Goal: Transaction & Acquisition: Purchase product/service

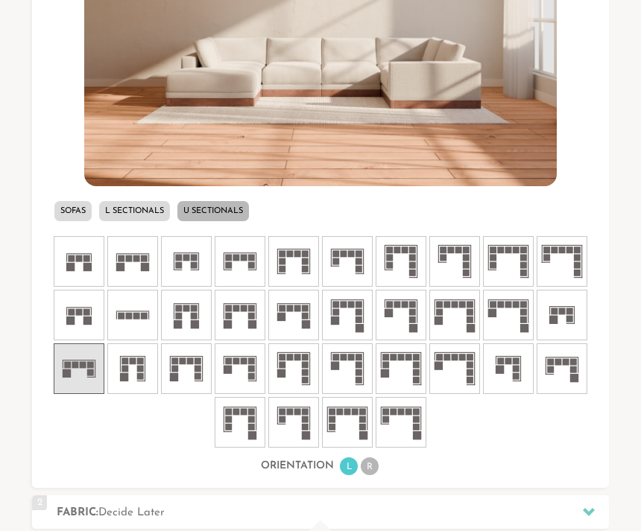
scroll to position [638, 0]
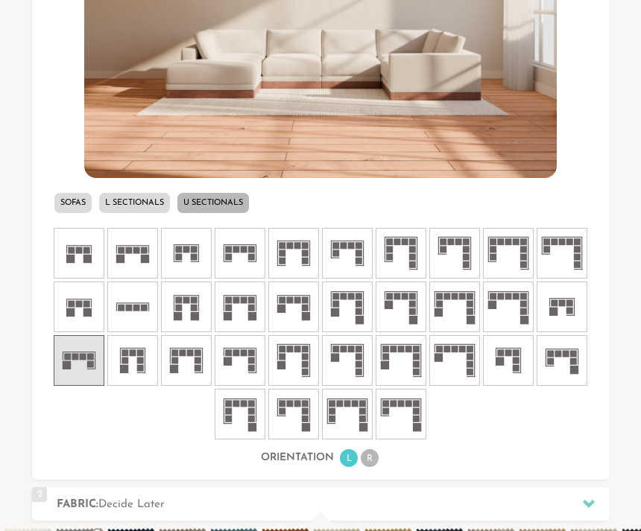
click at [303, 307] on rect at bounding box center [305, 308] width 7 height 7
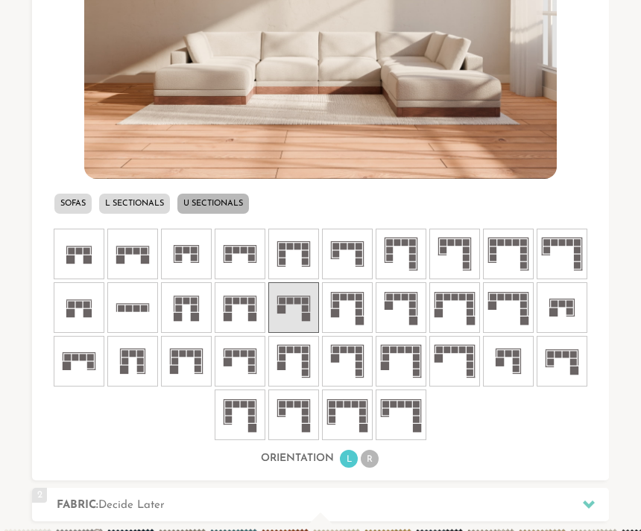
scroll to position [645, 0]
click at [347, 311] on icon at bounding box center [347, 308] width 45 height 45
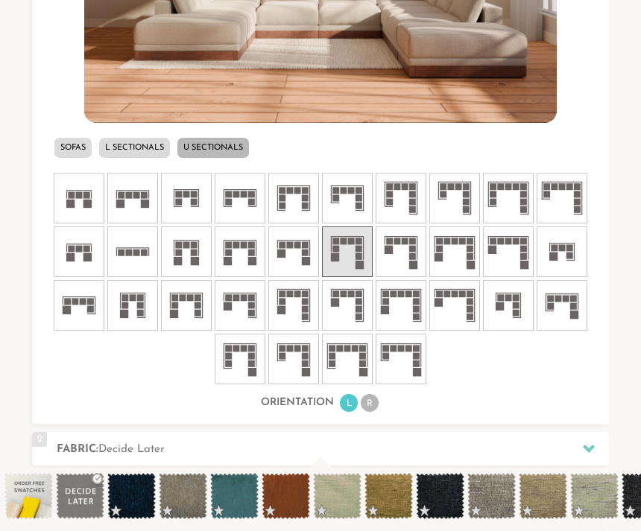
scroll to position [702, 0]
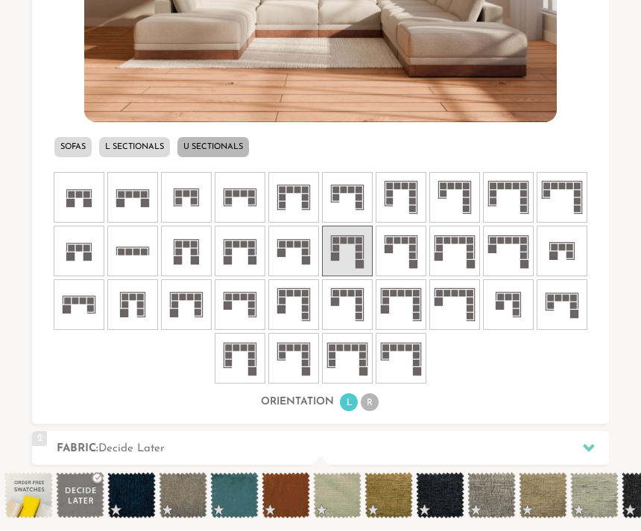
click at [563, 308] on icon at bounding box center [561, 305] width 45 height 45
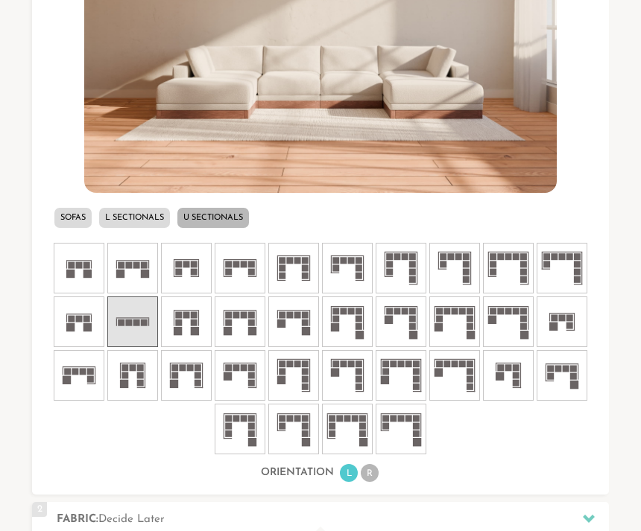
scroll to position [630, 0]
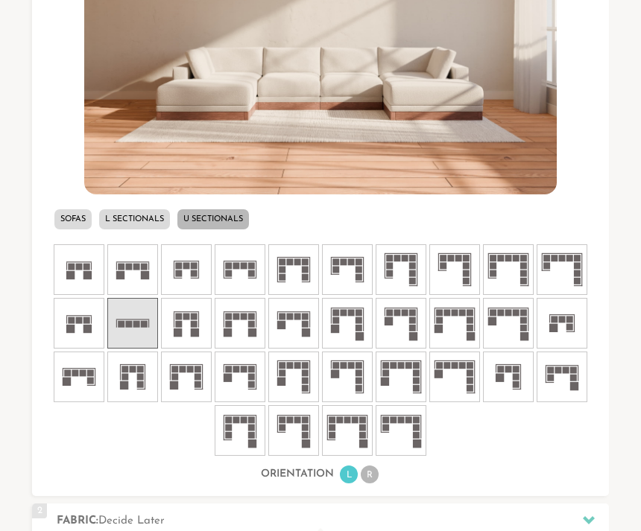
click at [369, 476] on li "R" at bounding box center [370, 475] width 18 height 18
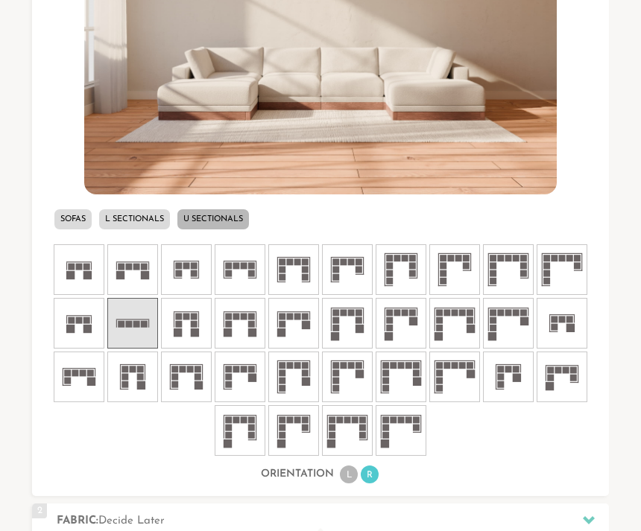
click at [352, 376] on icon at bounding box center [347, 377] width 45 height 45
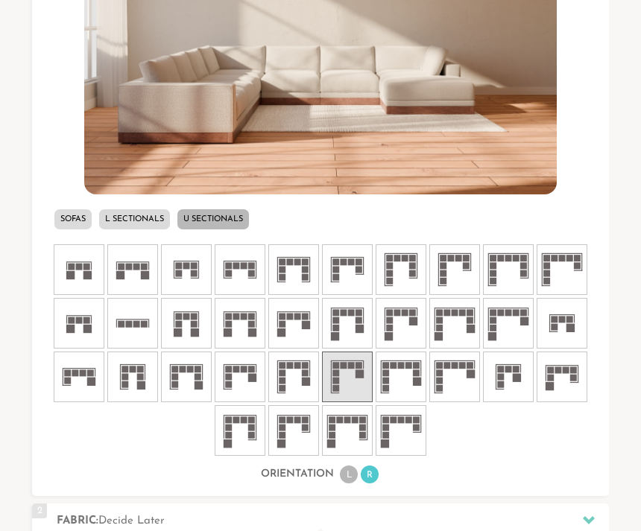
click at [243, 384] on icon at bounding box center [240, 377] width 45 height 45
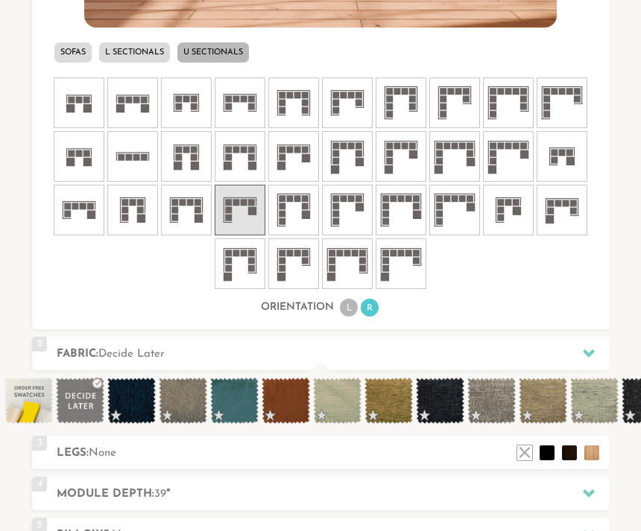
scroll to position [797, 0]
click at [475, 405] on span at bounding box center [491, 401] width 48 height 46
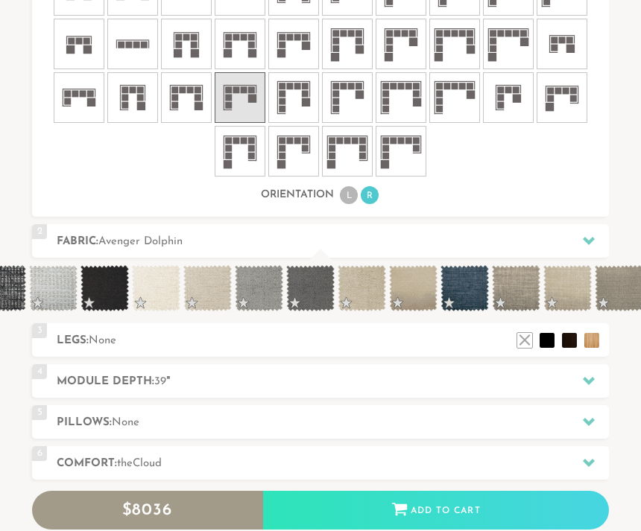
scroll to position [910, 0]
click at [256, 290] on span at bounding box center [259, 288] width 48 height 46
click at [305, 293] on span at bounding box center [310, 288] width 48 height 46
click at [591, 379] on icon at bounding box center [589, 381] width 12 height 8
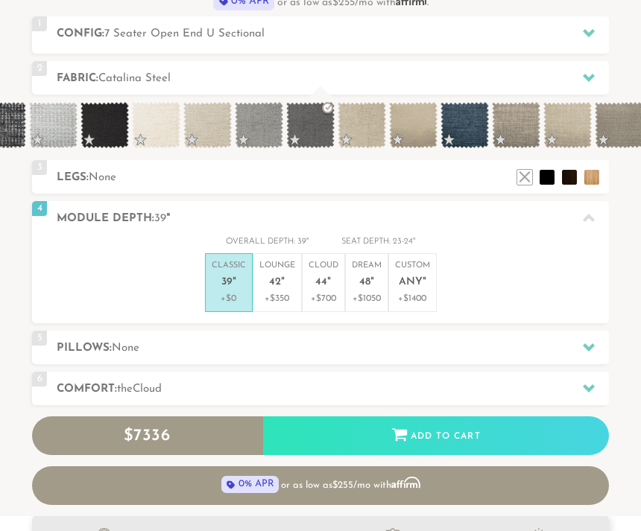
scroll to position [507, 0]
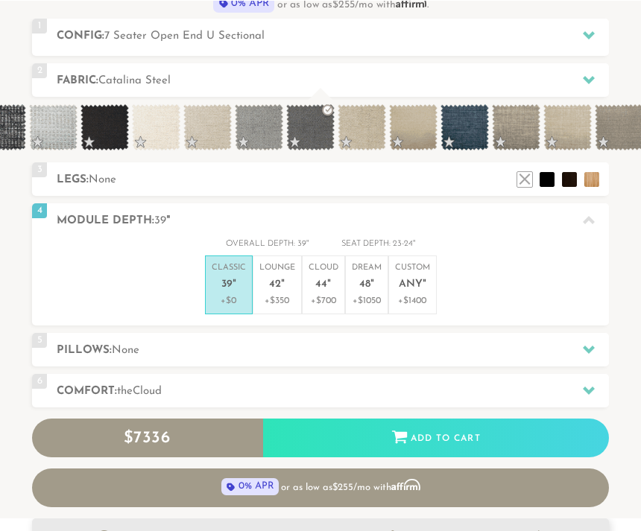
click at [592, 346] on icon at bounding box center [589, 349] width 12 height 8
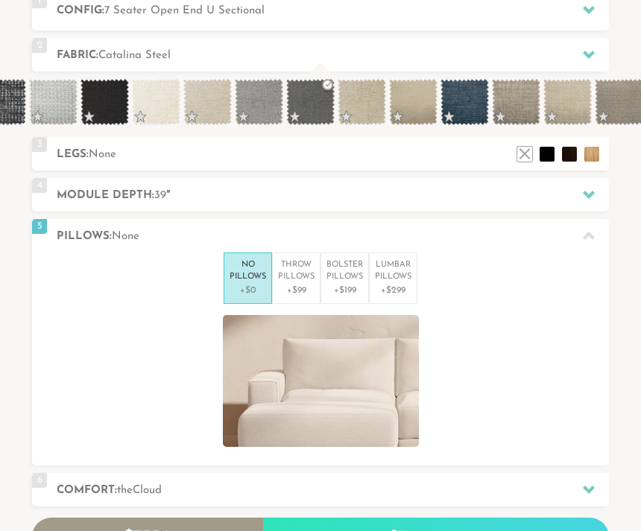
scroll to position [533, 0]
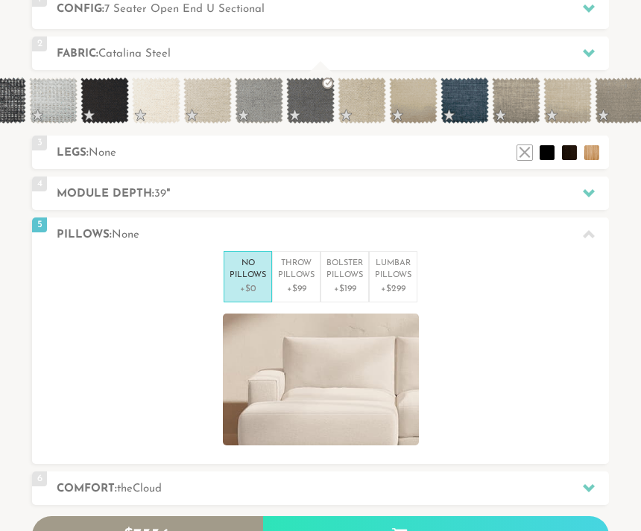
click at [398, 272] on p "Lumbar Pillows" at bounding box center [393, 271] width 37 height 25
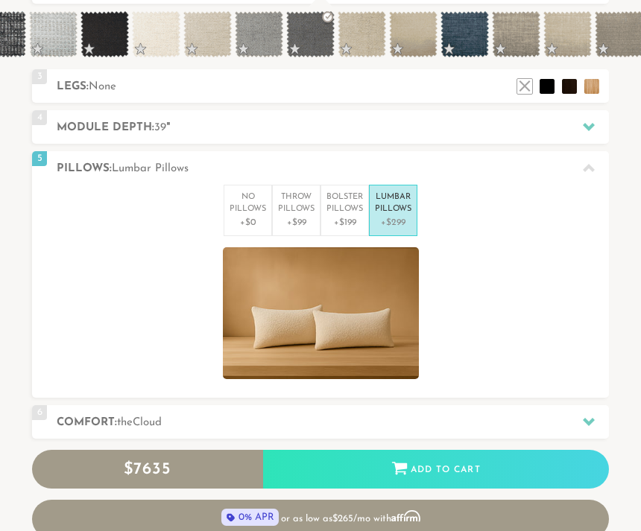
click at [608, 415] on h2 "Comfort: the Cloud" at bounding box center [333, 423] width 552 height 17
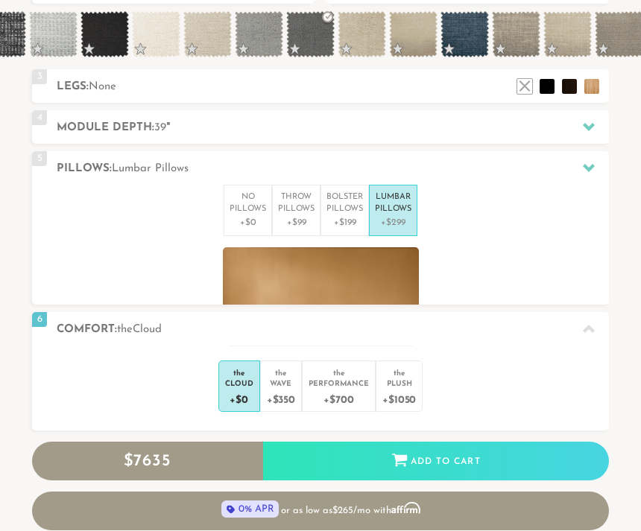
click at [609, 416] on div "Introducing Landon Modular $ 7635 Retail $ 11449 $ 7635 Retail $ 11449 0% APR o…" at bounding box center [320, 197] width 641 height 667
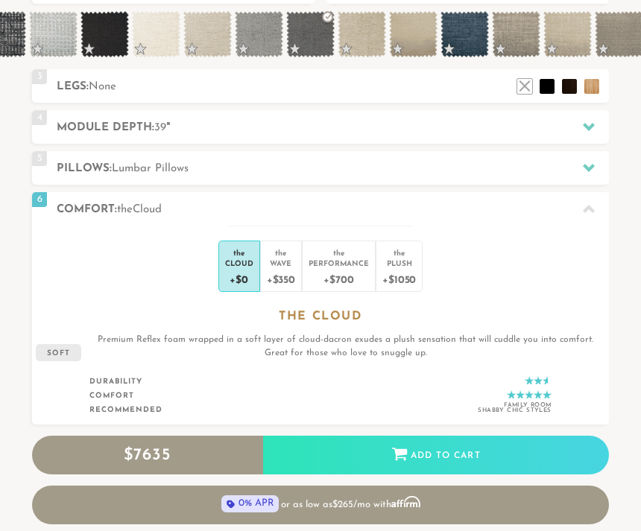
click at [343, 273] on div "+$700" at bounding box center [338, 279] width 60 height 22
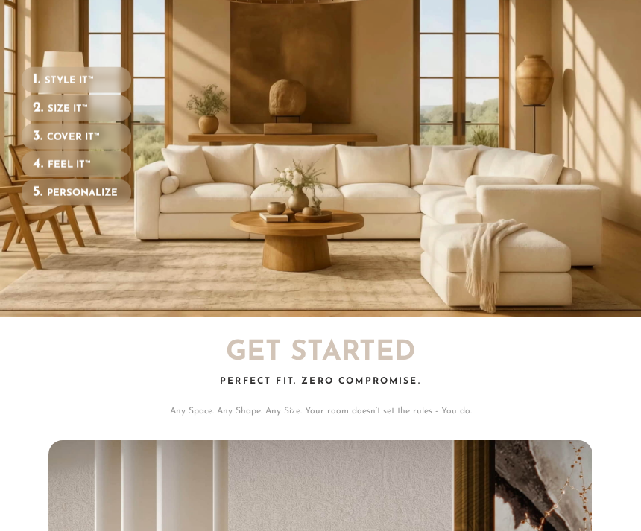
scroll to position [0, 0]
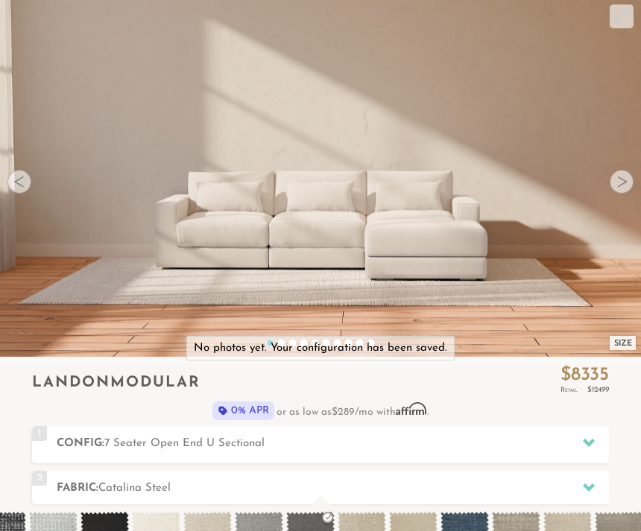
click at [583, 441] on icon at bounding box center [589, 443] width 12 height 12
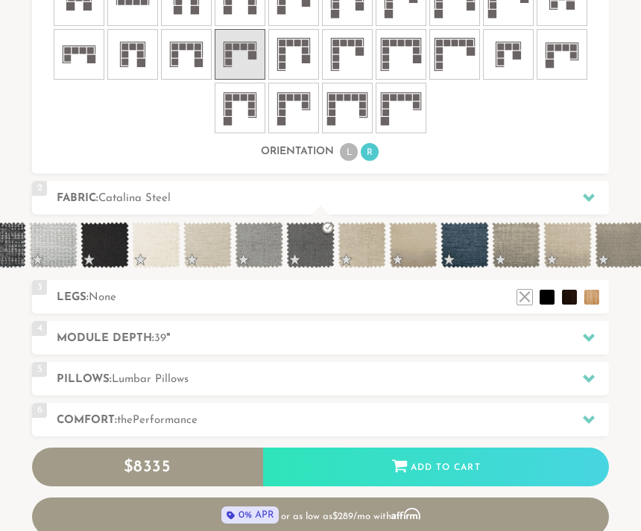
click at [385, 393] on div "5 Pillows: Lumbar Pillows" at bounding box center [320, 379] width 577 height 34
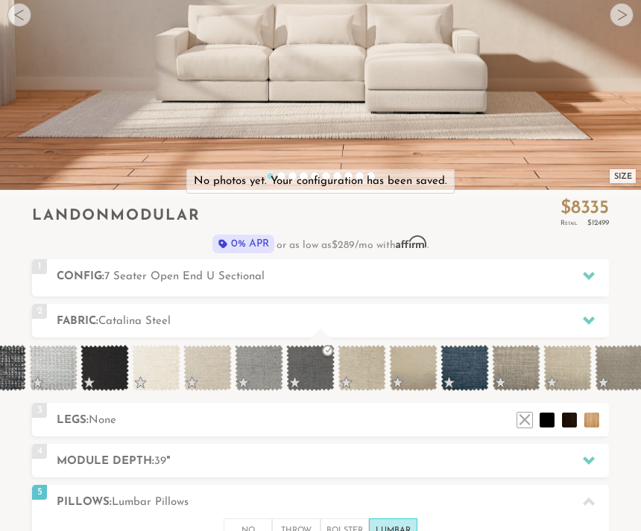
click at [582, 275] on div at bounding box center [588, 276] width 31 height 31
